Goal: Transaction & Acquisition: Purchase product/service

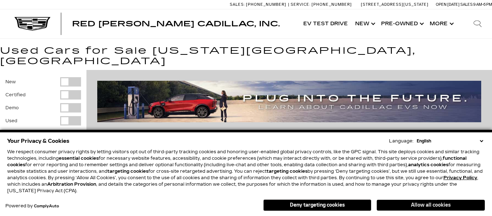
click at [411, 207] on button "Allow all cookies" at bounding box center [430, 204] width 108 height 11
click at [64, 90] on div "Filter by Vehicle Type" at bounding box center [70, 94] width 21 height 9
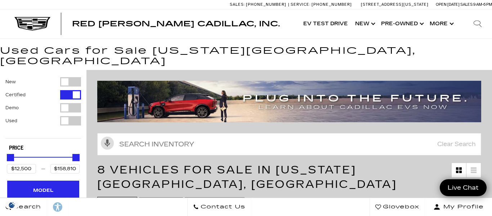
type input "$31,000"
type input "$97,500"
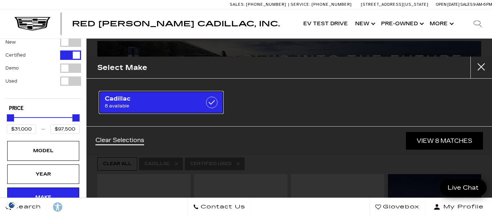
click at [131, 99] on span "Cadillac" at bounding box center [153, 98] width 96 height 7
checkbox input "false"
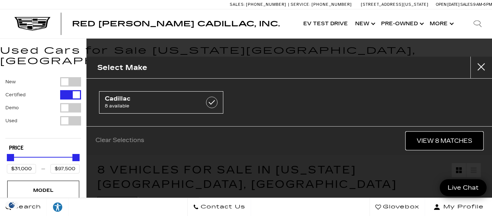
click at [433, 141] on link "View 8 Matches" at bounding box center [444, 141] width 77 height 18
